Goal: Task Accomplishment & Management: Use online tool/utility

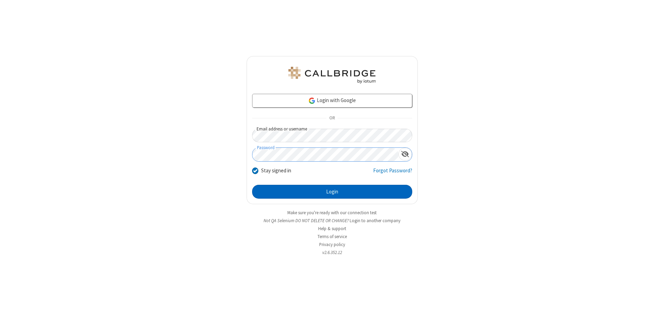
click at [332, 192] on button "Login" at bounding box center [332, 192] width 160 height 14
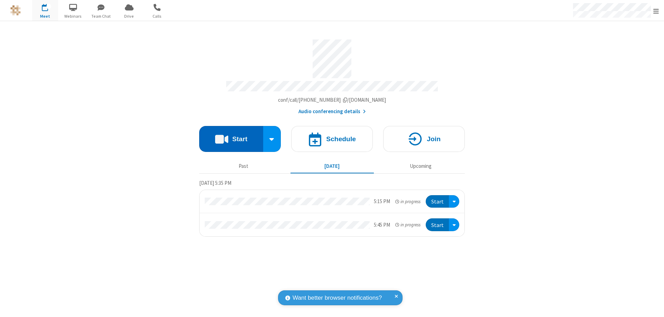
click at [231, 136] on button "Start" at bounding box center [231, 139] width 64 height 26
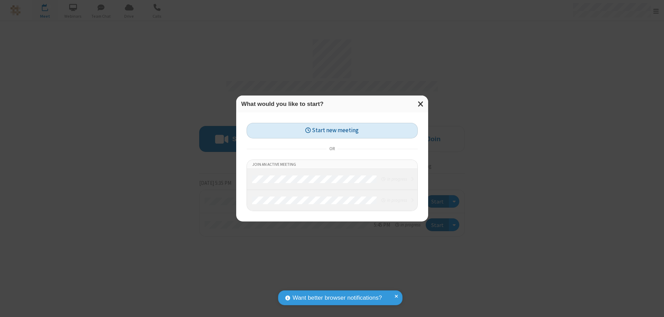
click at [332, 130] on button "Start new meeting" at bounding box center [332, 131] width 171 height 16
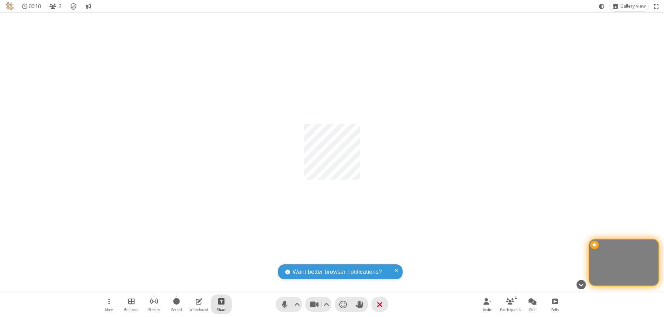
click at [221, 301] on span "Start sharing" at bounding box center [221, 301] width 7 height 9
click at [193, 284] on span "Share my screen" at bounding box center [194, 285] width 8 height 6
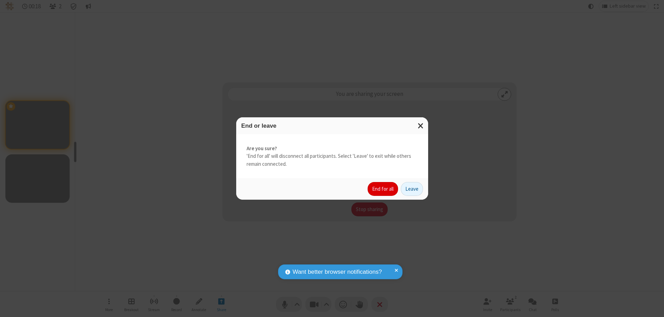
click at [383, 189] on button "End for all" at bounding box center [383, 189] width 30 height 14
